Goal: Transaction & Acquisition: Download file/media

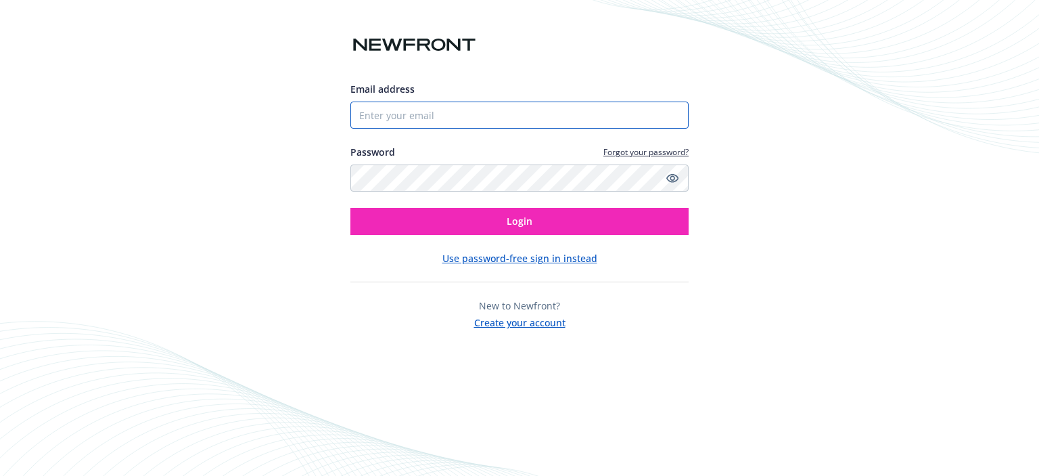
drag, startPoint x: 468, startPoint y: 110, endPoint x: 464, endPoint y: 124, distance: 13.9
click at [468, 110] on input "Email address" at bounding box center [519, 114] width 338 height 27
type input "ap@landmarkconst.net"
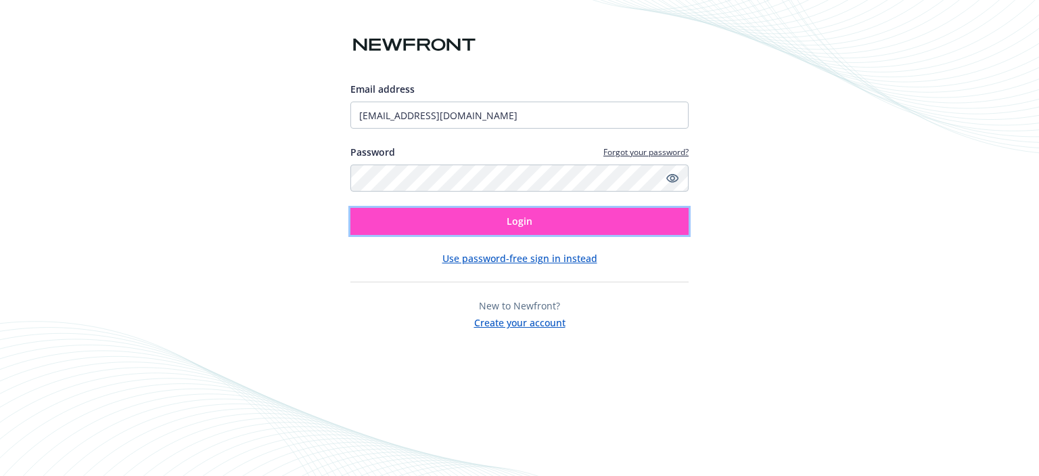
click at [422, 219] on button "Login" at bounding box center [519, 221] width 338 height 27
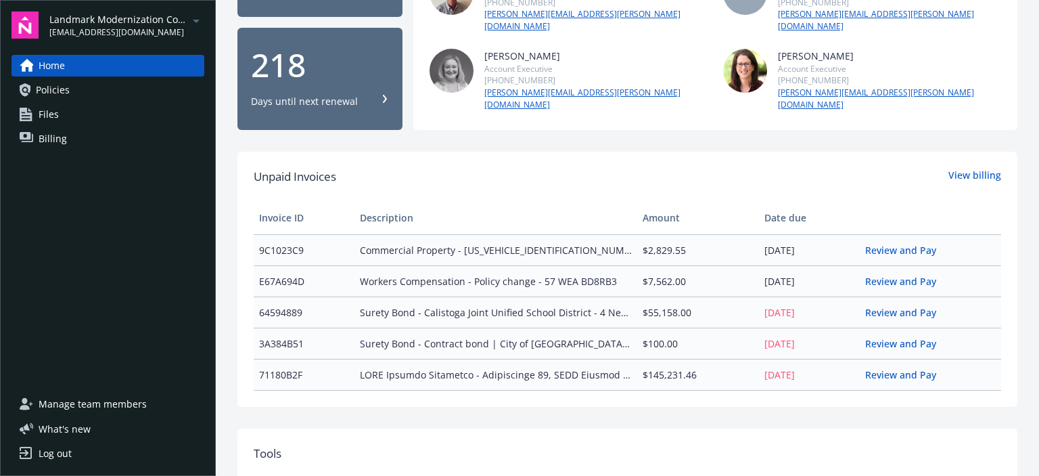
scroll to position [203, 0]
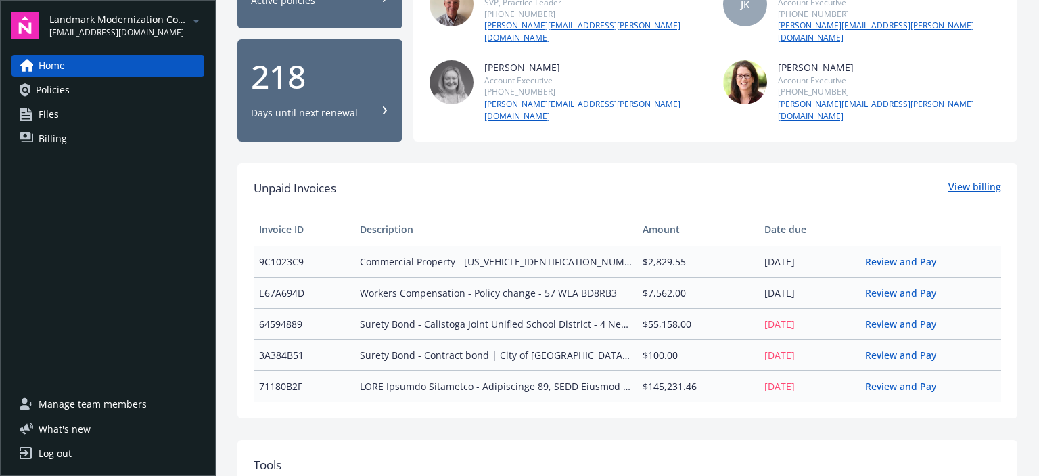
click at [971, 179] on link "View billing" at bounding box center [975, 188] width 53 height 18
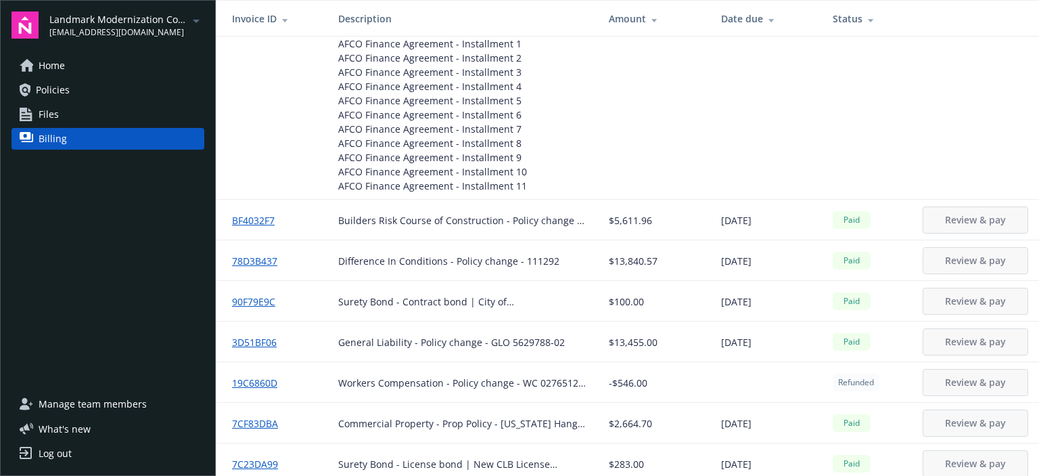
scroll to position [1124, 0]
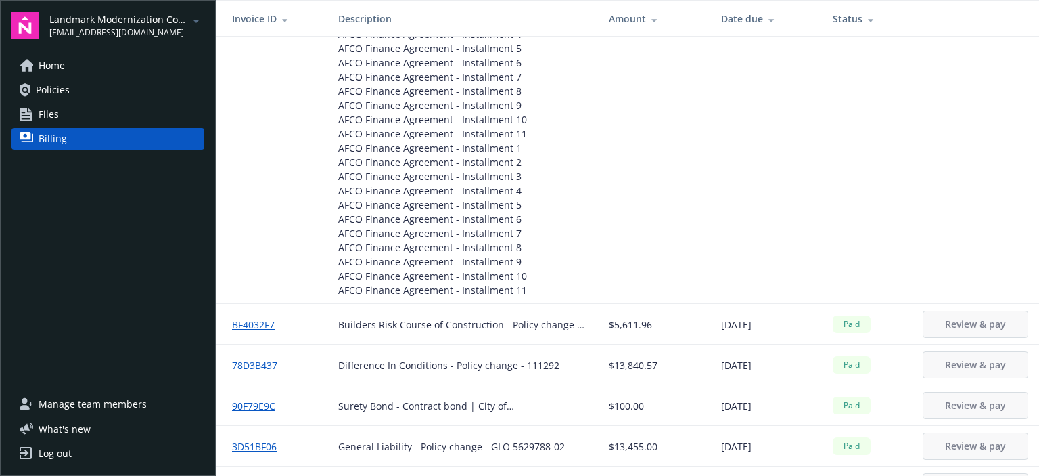
click at [149, 5] on div "Landmark Modernization Contractors ap@landmarkconst.net Home Policies Files Bil…" at bounding box center [108, 238] width 216 height 476
click at [155, 16] on span "Landmark Modernization Contractors" at bounding box center [118, 19] width 139 height 14
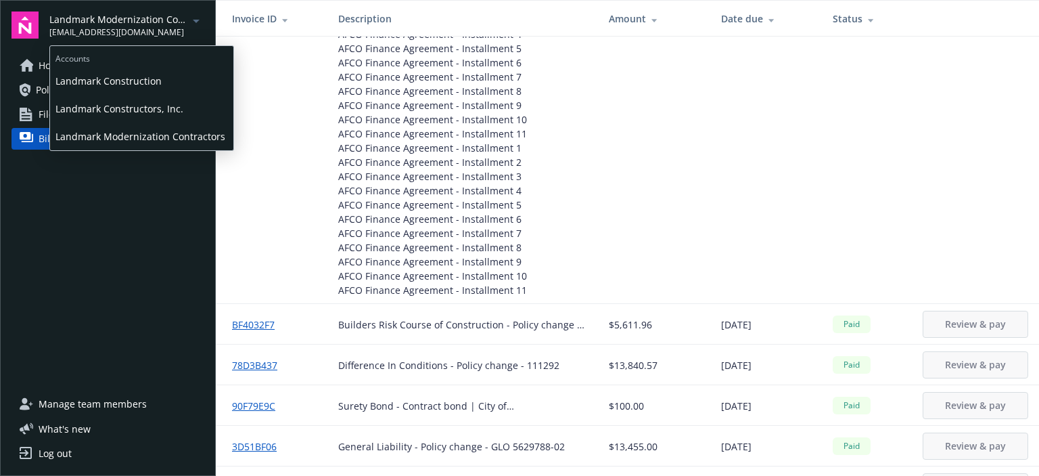
click at [118, 110] on span "Landmark Constructors, Inc." at bounding box center [141, 109] width 173 height 28
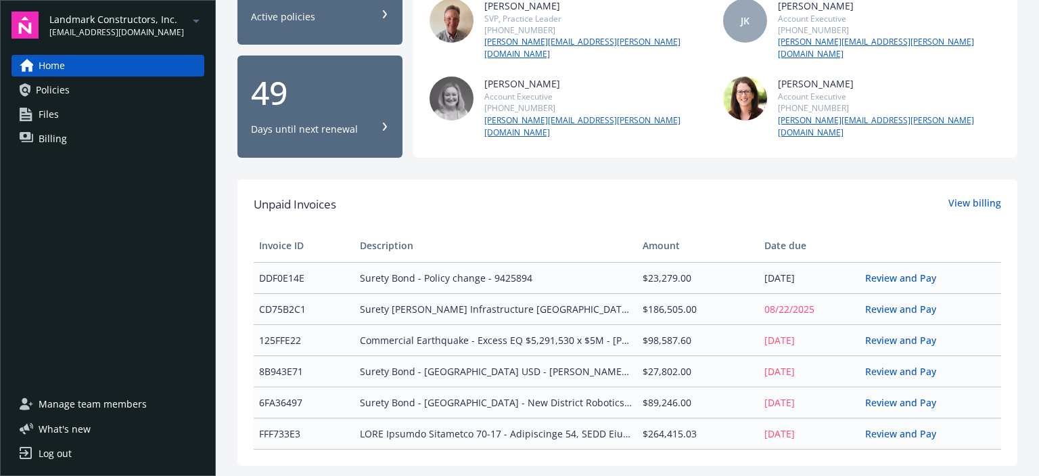
scroll to position [203, 0]
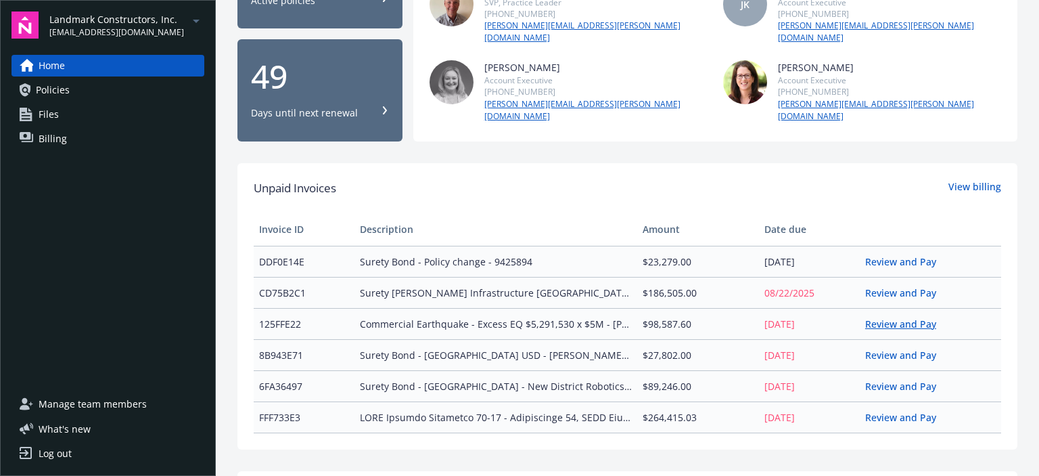
click at [876, 317] on link "Review and Pay" at bounding box center [906, 323] width 82 height 13
click at [883, 286] on link "Review and Pay" at bounding box center [906, 292] width 82 height 13
click at [233, 419] on div "Welcome to Navigator , Accounts View auto IDs Report claims 25 Active policies …" at bounding box center [627, 360] width 823 height 1127
click at [294, 424] on div "Unpaid Invoices View billing Invoice ID Description Amount Date due DDF0E14E Su…" at bounding box center [627, 306] width 780 height 286
click at [866, 380] on link "Review and Pay" at bounding box center [906, 386] width 82 height 13
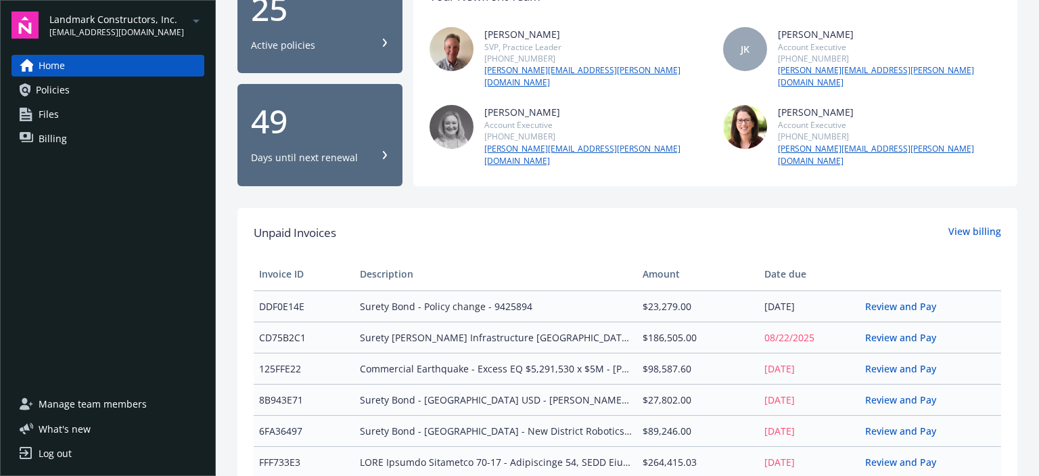
scroll to position [135, 0]
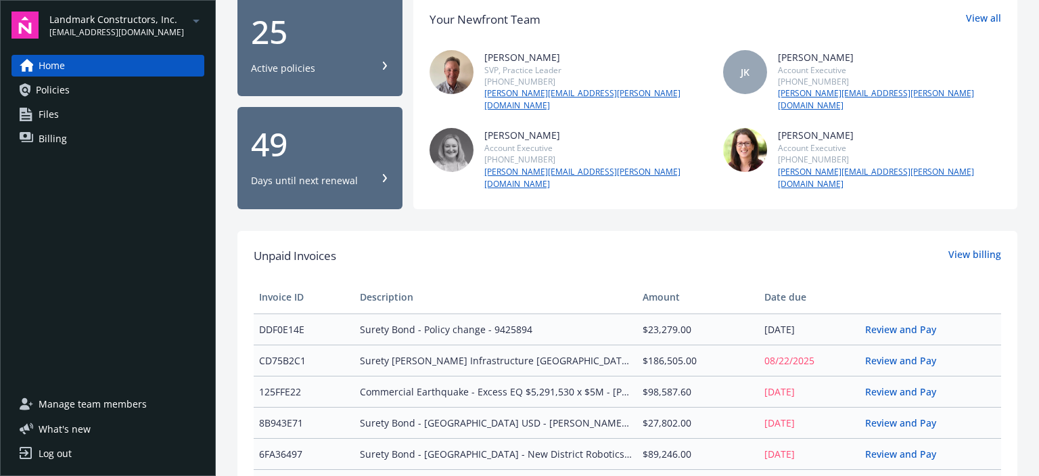
click at [170, 20] on span "Landmark Constructors, Inc." at bounding box center [116, 19] width 135 height 14
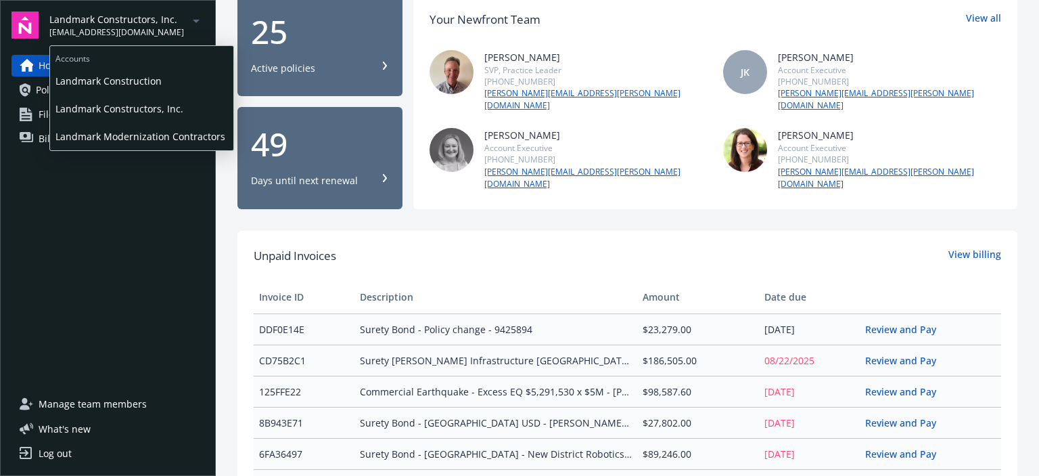
click at [138, 84] on span "Landmark Construction" at bounding box center [141, 81] width 173 height 28
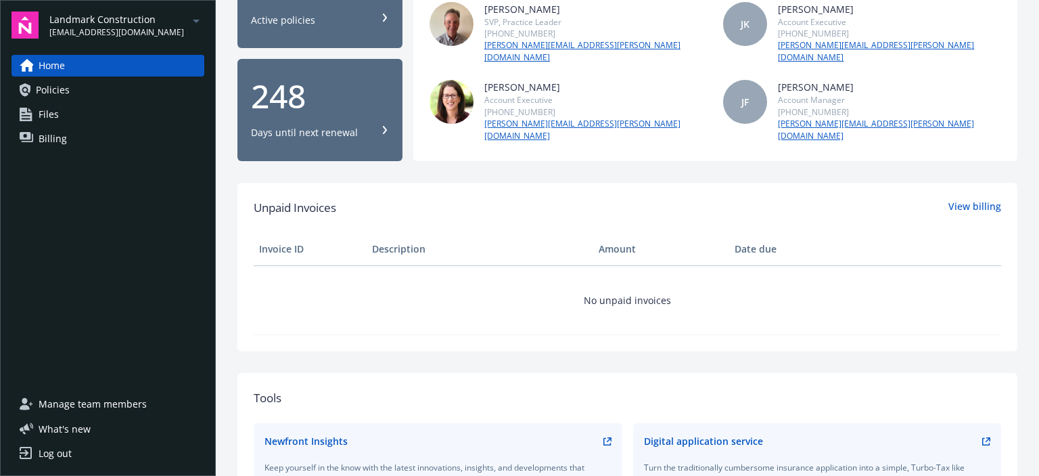
scroll to position [203, 0]
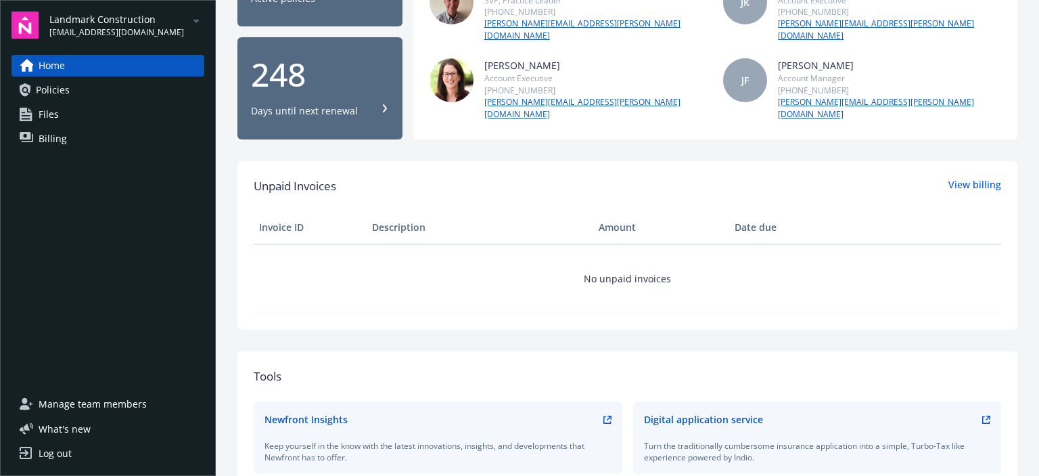
click at [158, 32] on div "Landmark Construction ap@landmarkconst.net" at bounding box center [126, 25] width 155 height 26
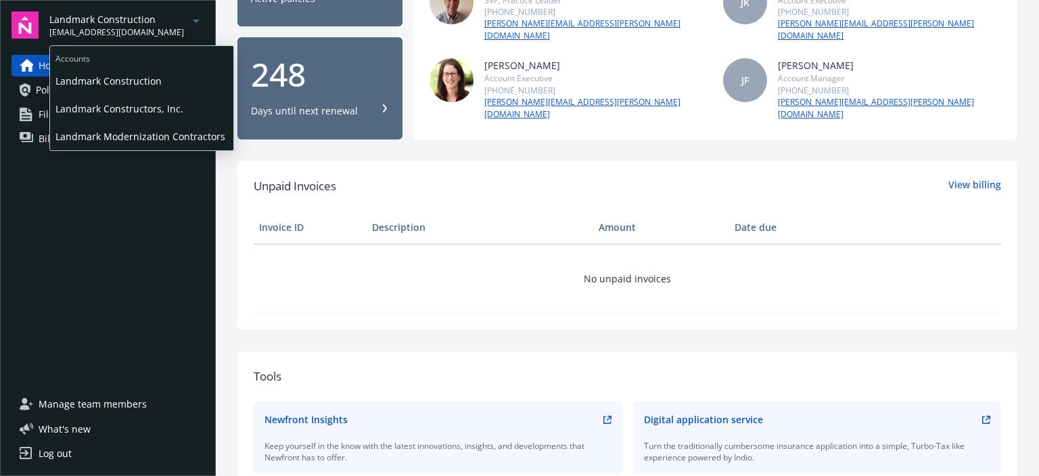
click at [122, 130] on span "Landmark Modernization Contractors" at bounding box center [141, 136] width 173 height 28
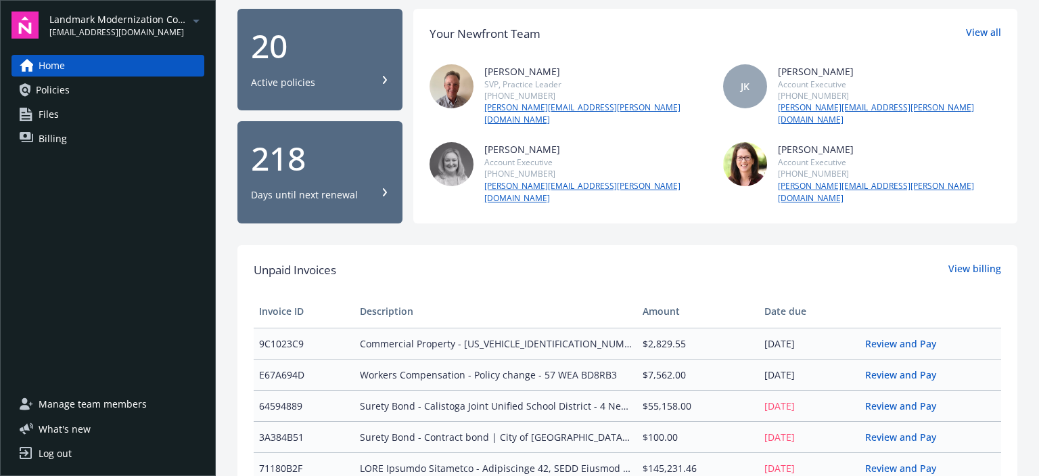
scroll to position [135, 0]
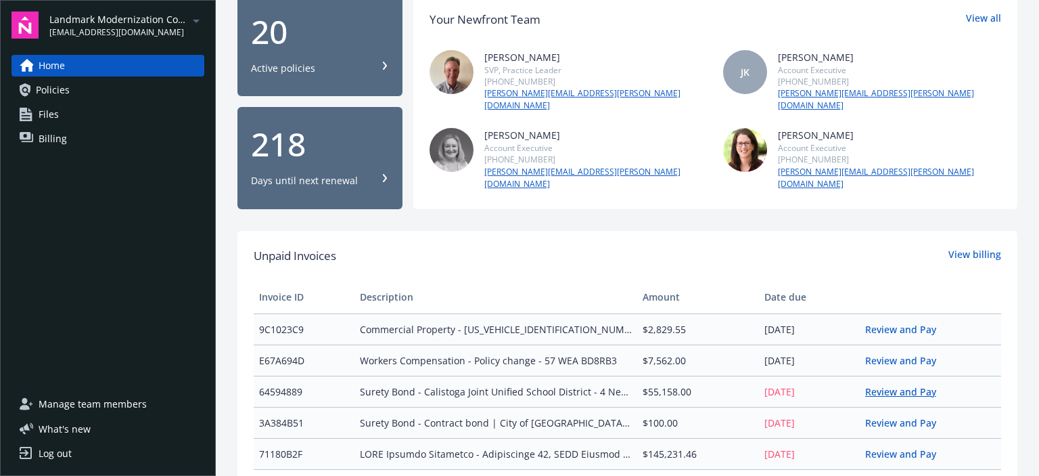
click at [876, 385] on link "Review and Pay" at bounding box center [906, 391] width 82 height 13
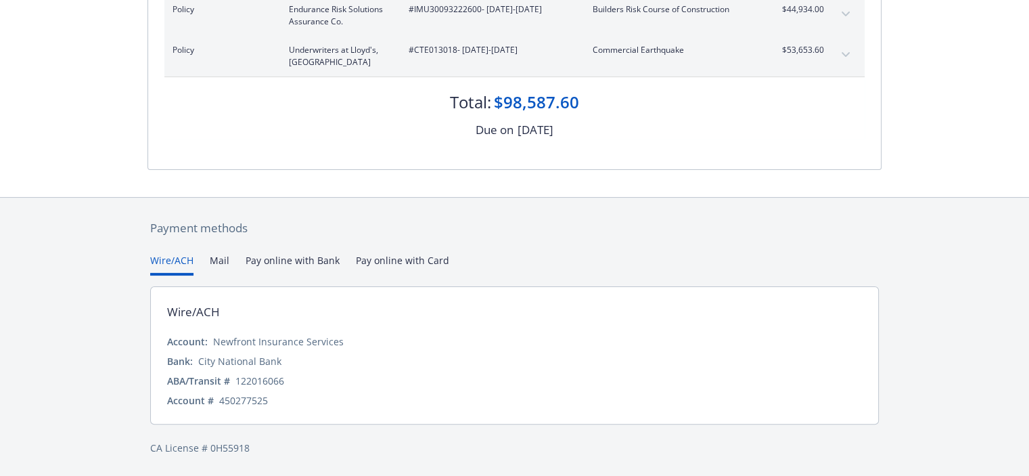
scroll to position [249, 0]
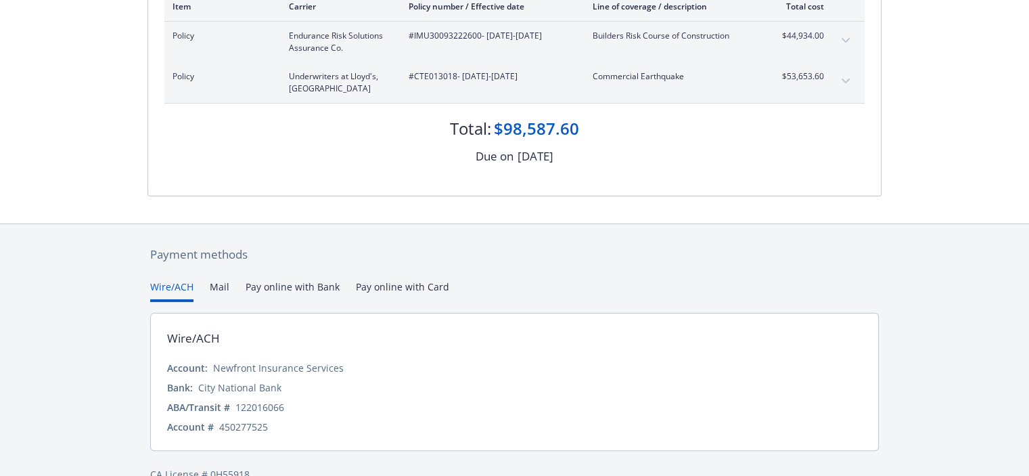
click at [375, 256] on div "Payment methods Wire/ACH Mail Pay online with Bank Pay online with Card Wire/AC…" at bounding box center [514, 363] width 734 height 279
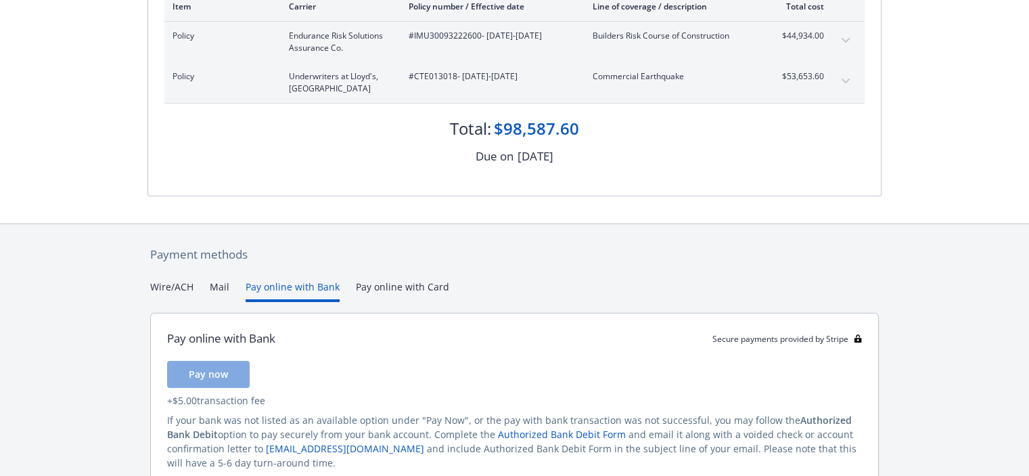
click at [295, 283] on button "Pay online with Bank" at bounding box center [293, 290] width 94 height 22
click at [417, 229] on div "Payment methods Wire/ACH Mail Pay online with Bank Pay online with Card Pay onl…" at bounding box center [514, 381] width 734 height 315
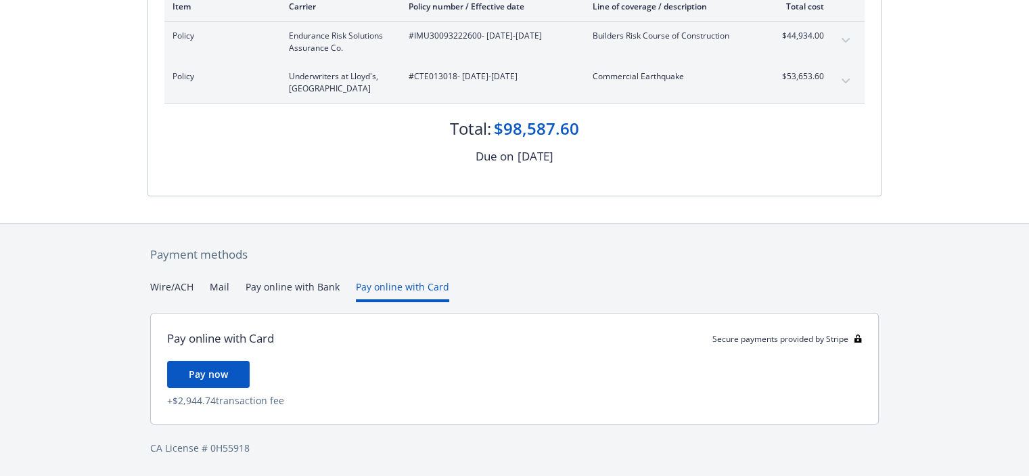
click at [313, 283] on button "Pay online with Bank" at bounding box center [293, 290] width 94 height 22
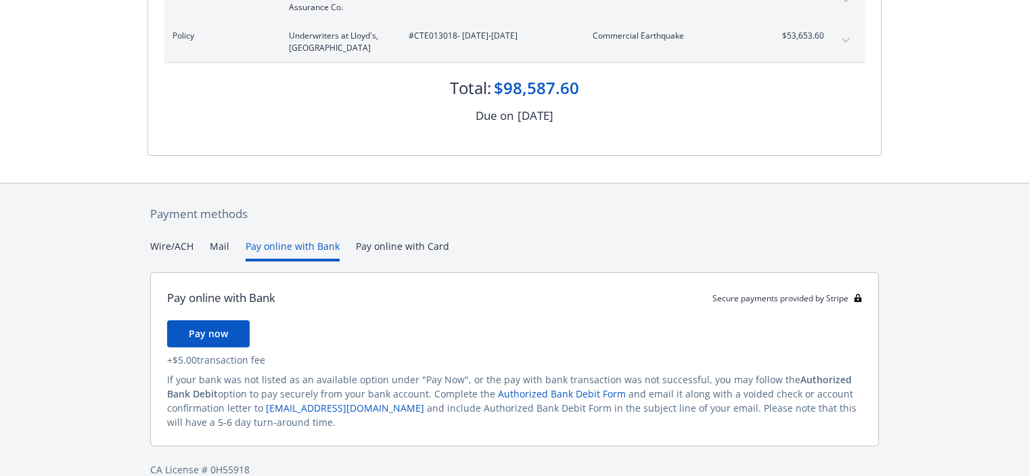
scroll to position [311, 0]
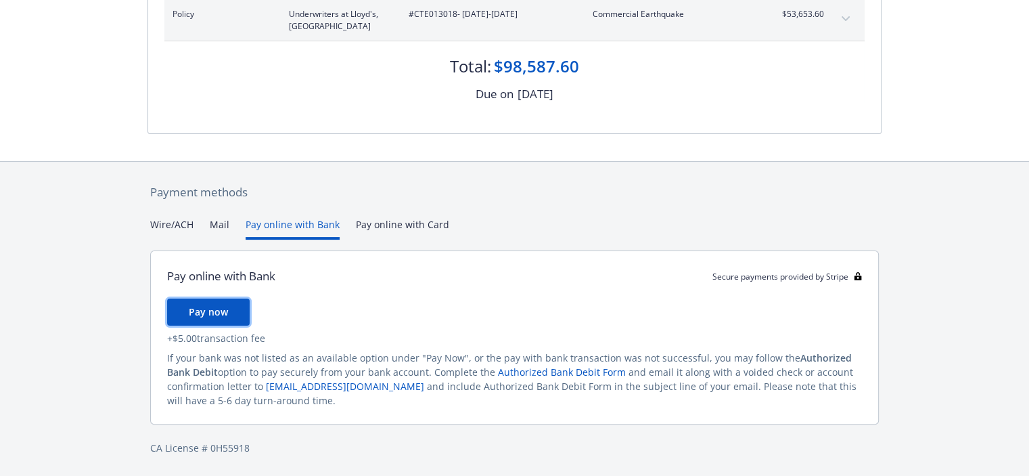
click at [200, 307] on span "Pay now" at bounding box center [208, 311] width 39 height 13
click at [175, 221] on div "Payment methods Wire/ACH Mail Pay online with Bank Pay online with Card Pay onl…" at bounding box center [514, 319] width 734 height 315
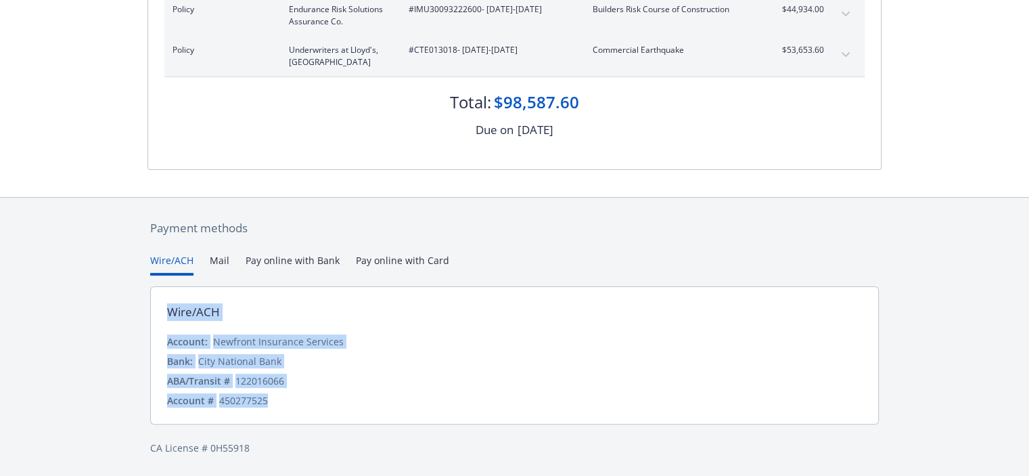
drag, startPoint x: 284, startPoint y: 405, endPoint x: 155, endPoint y: 319, distance: 155.2
click at [155, 319] on div "Wire/ACH Account: Newfront Insurance Services Bank: City National Bank ABA/Tran…" at bounding box center [514, 355] width 729 height 138
copy div "Wire/ACH Account: Newfront Insurance Services Bank: City National Bank ABA/Tran…"
click at [107, 384] on div "Payment methods Wire/ACH Mail Pay online with Bank Pay online with Card Wire/AC…" at bounding box center [514, 337] width 1029 height 280
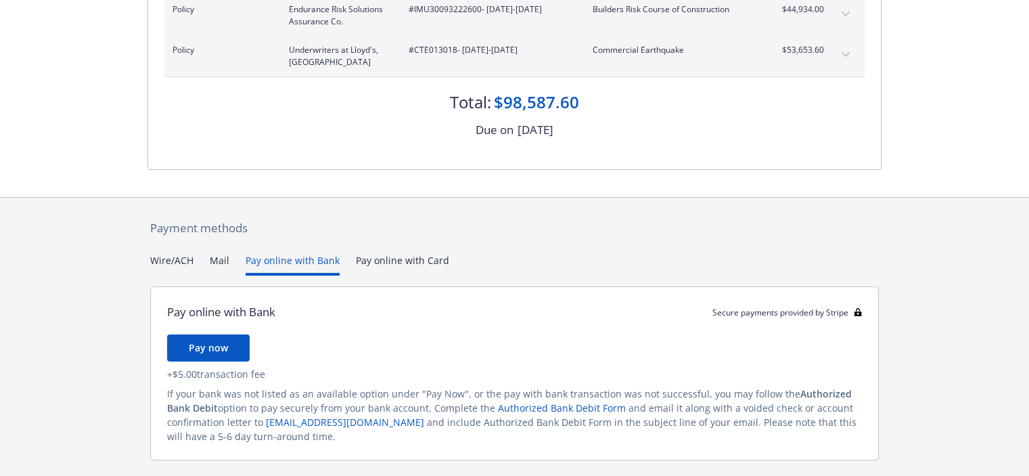
click at [273, 261] on button "Pay online with Bank" at bounding box center [293, 264] width 94 height 22
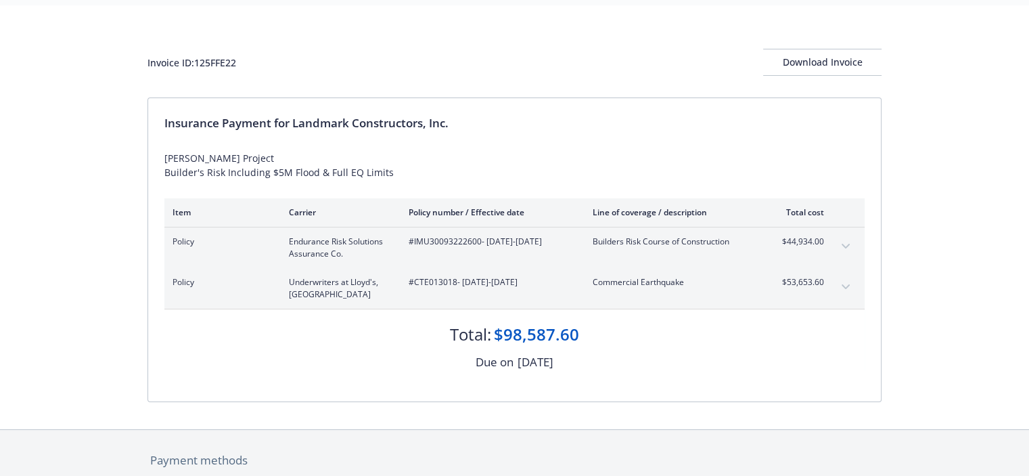
scroll to position [0, 0]
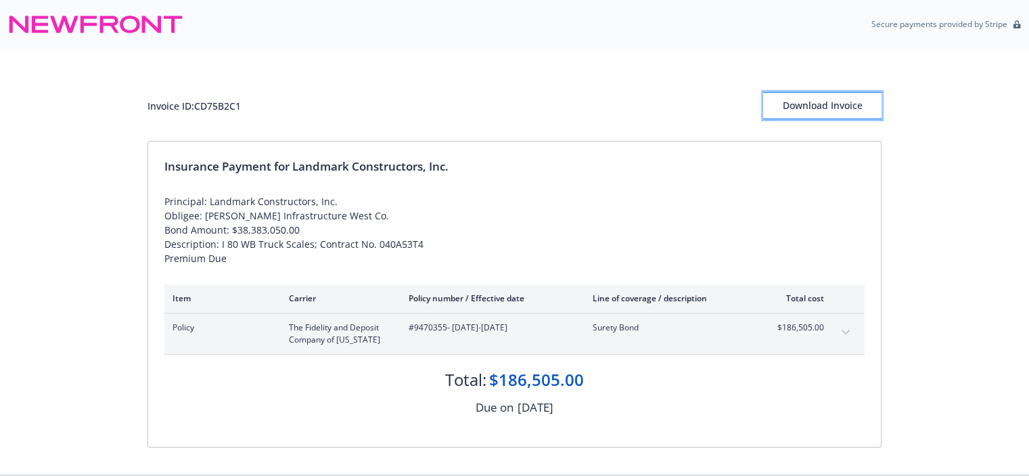
click at [809, 108] on div "Download Invoice" at bounding box center [822, 106] width 118 height 26
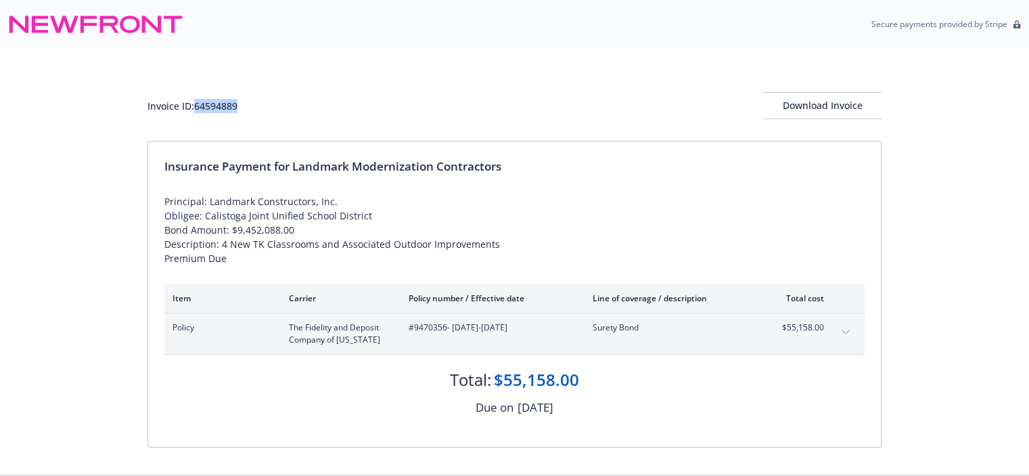
drag, startPoint x: 241, startPoint y: 99, endPoint x: 195, endPoint y: 110, distance: 47.1
click at [195, 110] on div "Invoice ID: 64594889 Download Invoice" at bounding box center [514, 105] width 734 height 27
copy div "64594889"
click at [126, 178] on div "Invoice ID: 64594889 Download Invoice Insurance Payment for Landmark Modernizat…" at bounding box center [514, 262] width 1029 height 426
click at [836, 99] on div "Download Invoice" at bounding box center [822, 106] width 118 height 26
